Goal: Transaction & Acquisition: Purchase product/service

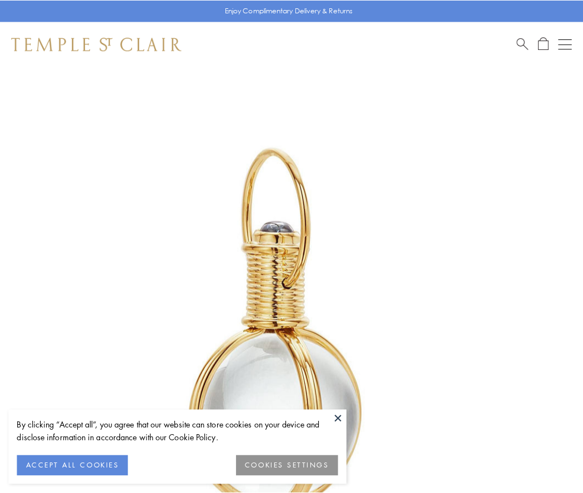
scroll to position [290, 0]
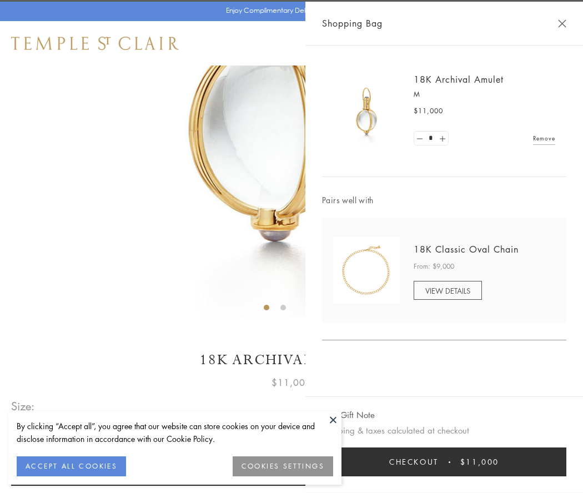
click at [444, 462] on button "Checkout $11,000" at bounding box center [444, 461] width 244 height 29
